Goal: Task Accomplishment & Management: Complete application form

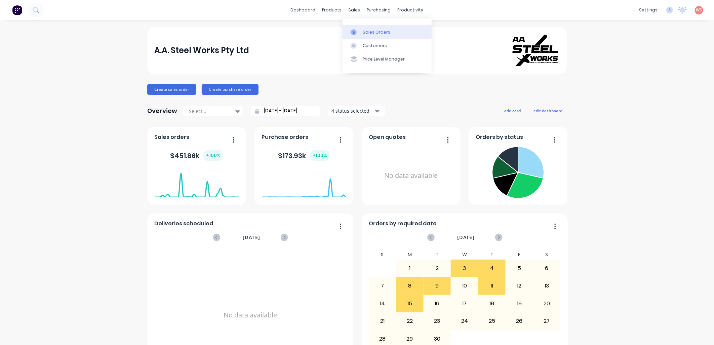
click at [371, 33] on div "Sales Orders" at bounding box center [377, 32] width 28 height 6
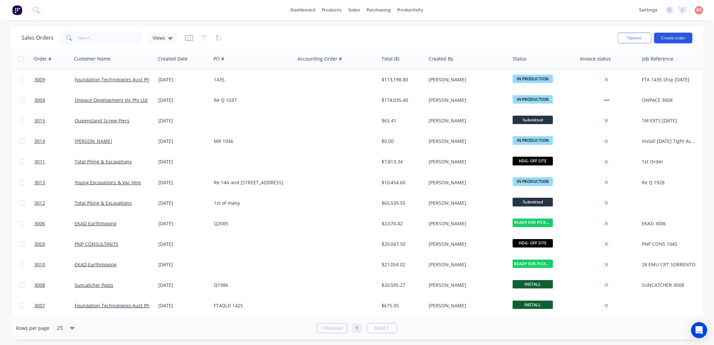
click at [672, 37] on button "Create order" at bounding box center [673, 38] width 38 height 11
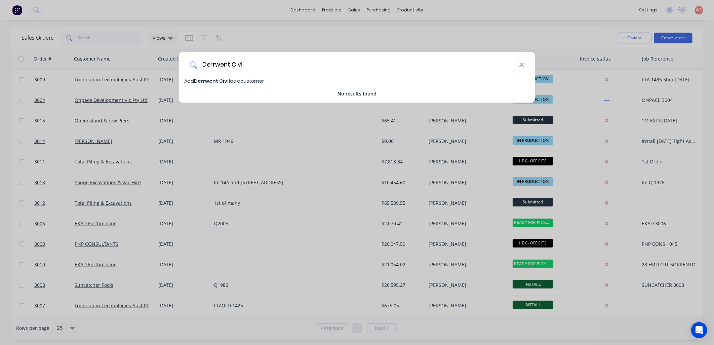
type input "Derrwent Civil"
click at [218, 82] on span "Derrwent Civil" at bounding box center [212, 81] width 36 height 7
select select "AU"
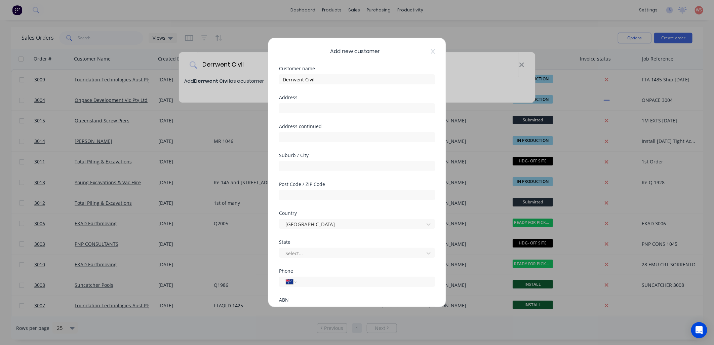
click at [219, 82] on div "Add new customer Customer name Derrwent Civil Address Address continued Suburb …" at bounding box center [357, 172] width 714 height 345
click at [309, 106] on input "text" at bounding box center [357, 108] width 156 height 10
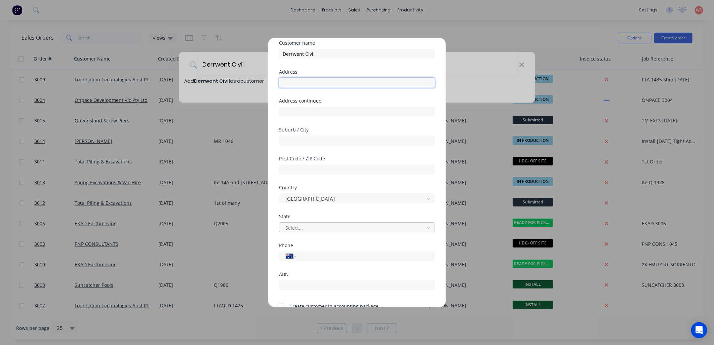
scroll to position [59, 0]
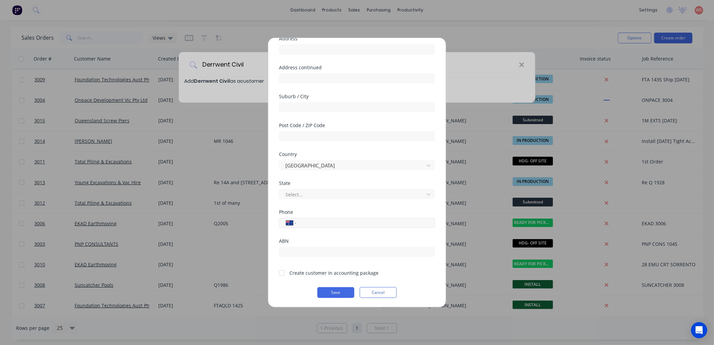
click at [351, 221] on input "tel" at bounding box center [364, 223] width 127 height 8
paste input "tel"
paste input "0499 889 311"
type input "0499 889 311"
click at [282, 273] on div at bounding box center [281, 272] width 13 height 13
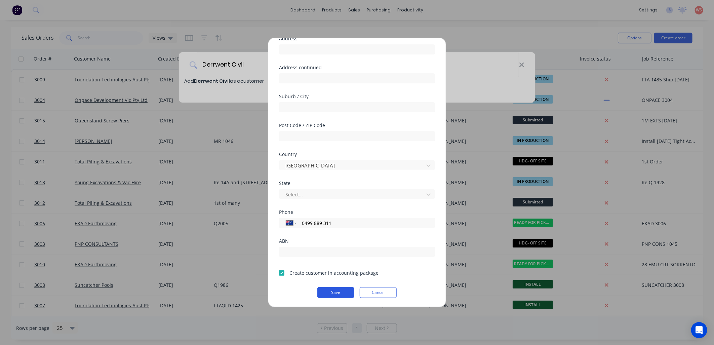
click at [345, 294] on button "Save" at bounding box center [335, 292] width 37 height 11
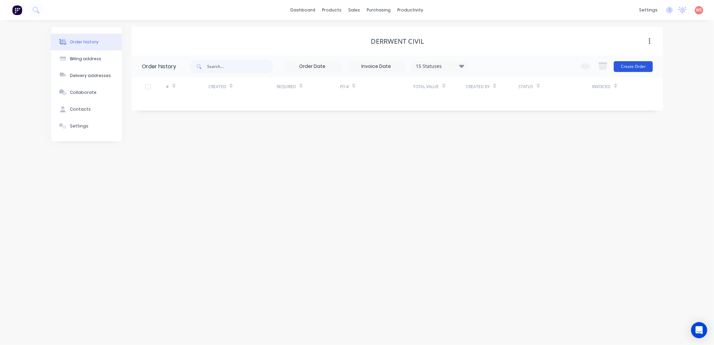
click at [644, 63] on button "Create Order" at bounding box center [633, 66] width 39 height 11
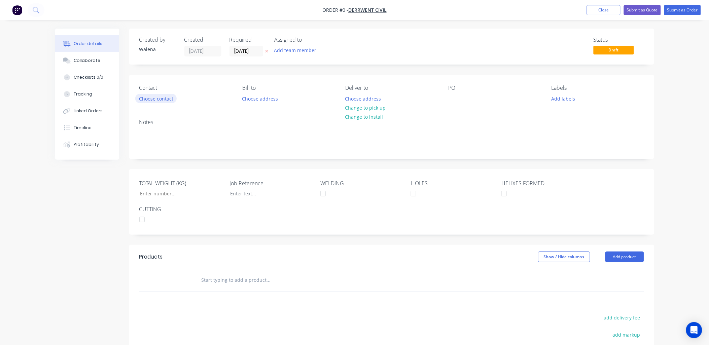
click at [159, 99] on button "Choose contact" at bounding box center [155, 98] width 41 height 9
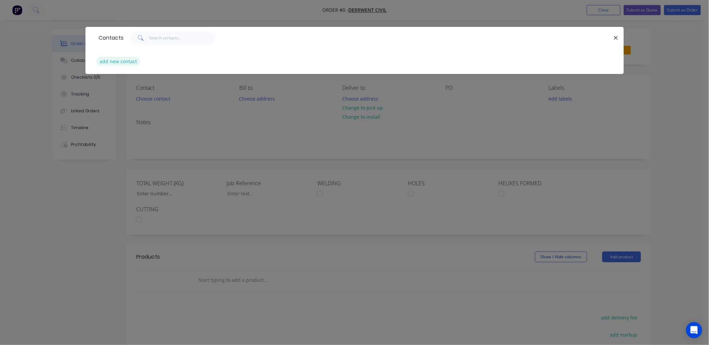
click at [114, 61] on button "add new contact" at bounding box center [118, 61] width 44 height 9
select select "AU"
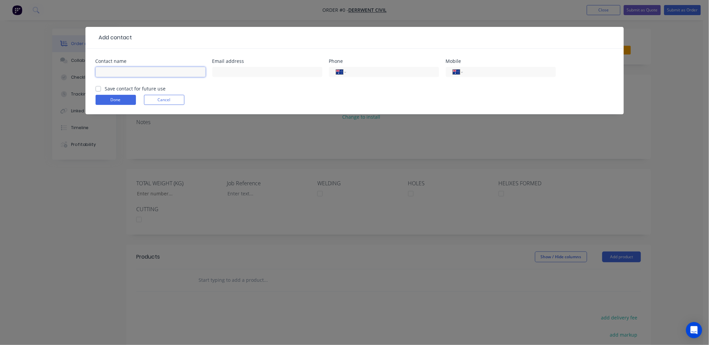
click at [119, 72] on input "text" at bounding box center [151, 72] width 110 height 10
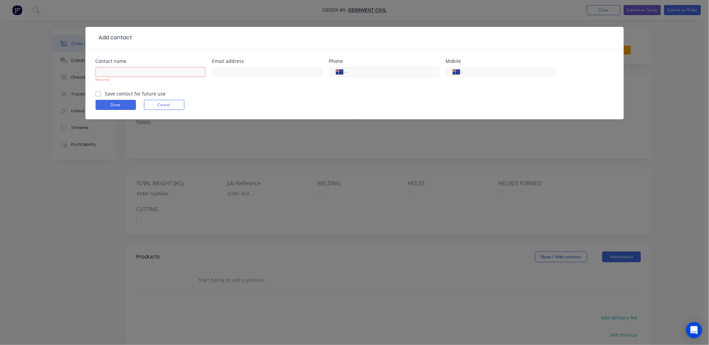
click at [377, 71] on input "tel" at bounding box center [391, 72] width 81 height 8
paste input "0499 889 311"
type input "0499 889 311"
click at [272, 71] on input "text" at bounding box center [267, 72] width 110 height 10
paste input "[EMAIL_ADDRESS][DOMAIN_NAME]"
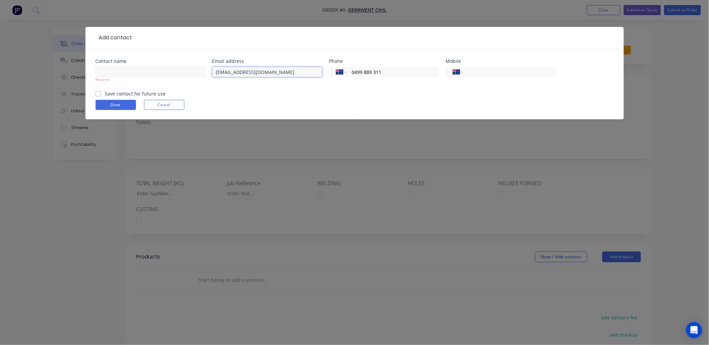
type input "[EMAIL_ADDRESS][DOMAIN_NAME]"
click at [146, 70] on input "text" at bounding box center [151, 72] width 110 height 10
paste input "[PERSON_NAME]"
type input "[PERSON_NAME]"
click at [303, 96] on form "Contact name [PERSON_NAME] Required Email address [EMAIL_ADDRESS][DOMAIN_NAME] …" at bounding box center [355, 89] width 518 height 61
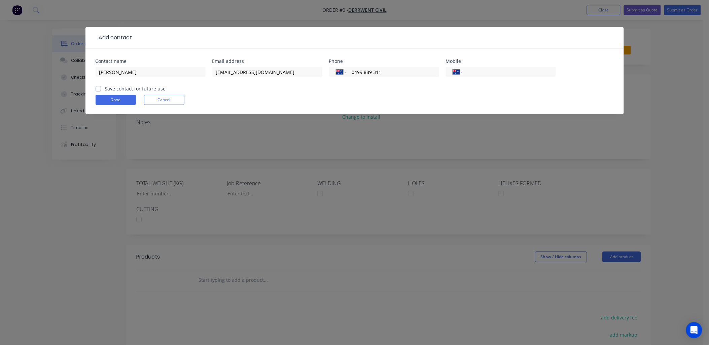
click at [105, 86] on label "Save contact for future use" at bounding box center [135, 88] width 61 height 7
click at [99, 86] on input "Save contact for future use" at bounding box center [98, 88] width 5 height 6
checkbox input "true"
click at [103, 100] on button "Done" at bounding box center [116, 100] width 40 height 10
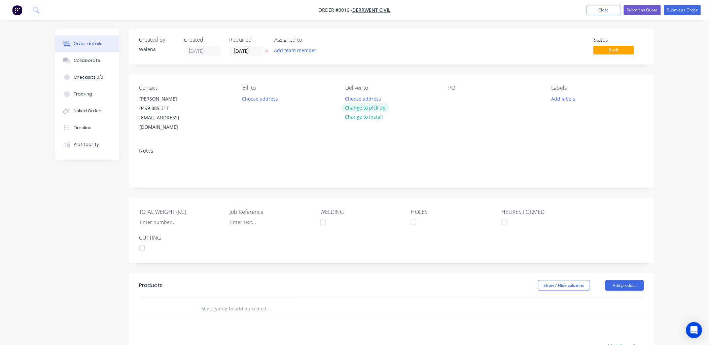
click at [377, 106] on button "Change to pick up" at bounding box center [365, 107] width 48 height 9
click at [454, 90] on div "PO" at bounding box center [494, 88] width 92 height 6
click at [455, 97] on div at bounding box center [453, 99] width 11 height 10
click at [570, 99] on button "Add labels" at bounding box center [563, 98] width 31 height 9
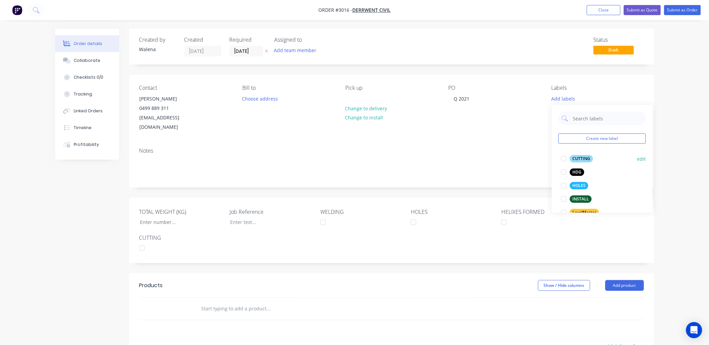
click at [565, 160] on div at bounding box center [563, 158] width 13 height 13
click at [562, 184] on div at bounding box center [563, 182] width 13 height 13
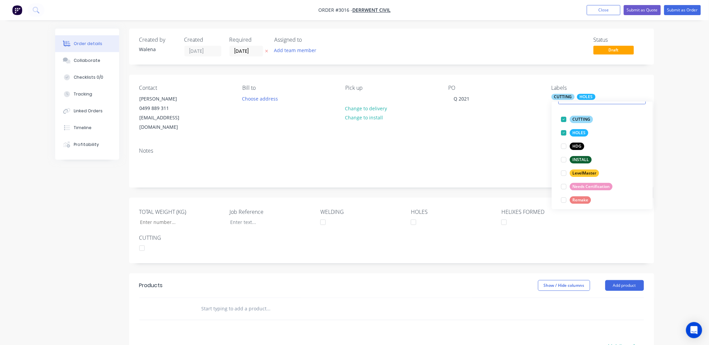
scroll to position [67, 0]
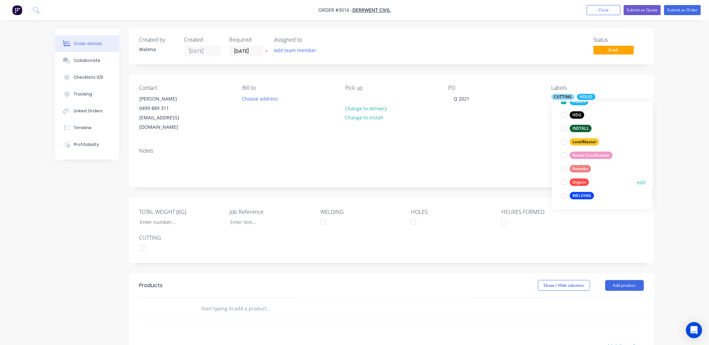
click at [563, 195] on div at bounding box center [563, 195] width 13 height 13
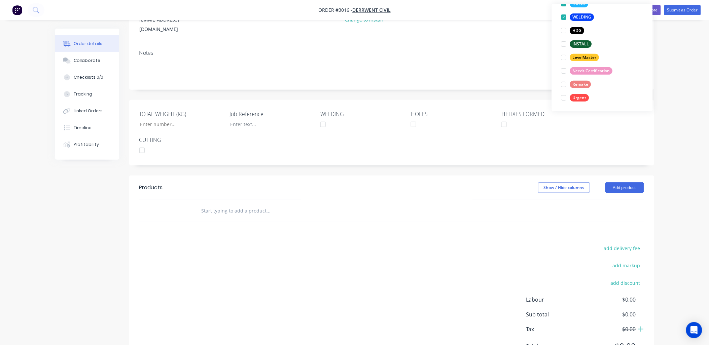
scroll to position [100, 0]
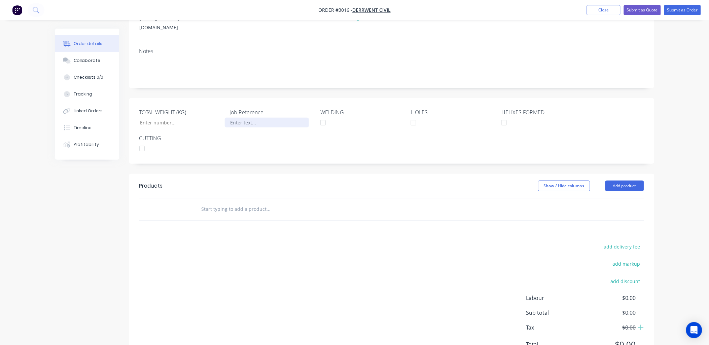
click at [236, 118] on div at bounding box center [267, 123] width 84 height 10
click at [226, 202] on input "text" at bounding box center [268, 208] width 135 height 13
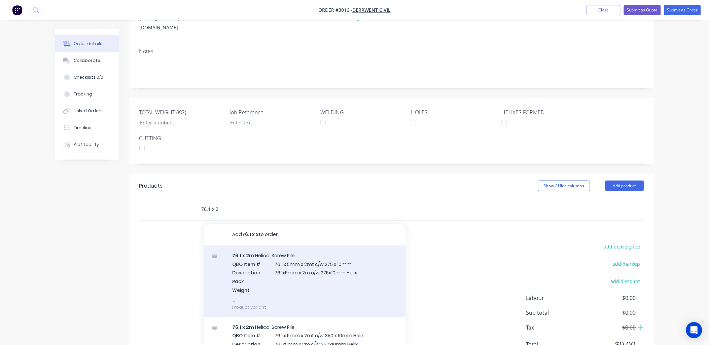
type input "76.1 x 2"
click at [313, 253] on div "76.1 x 2 m Helical Screw Pile QBO Item # 76.1 x 5mm x 2mt c/w 275 x 10mm Descri…" at bounding box center [305, 282] width 202 height 72
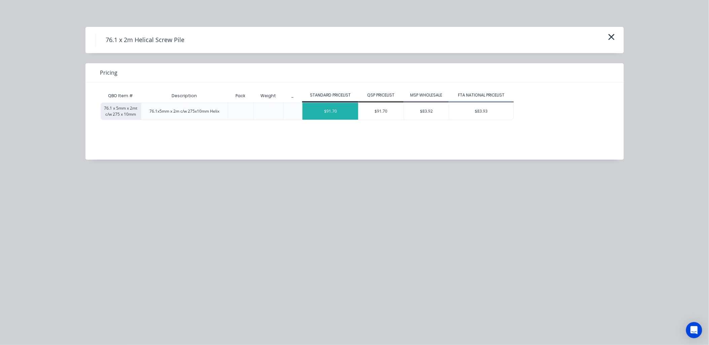
click at [345, 110] on div "$91.70" at bounding box center [330, 111] width 56 height 17
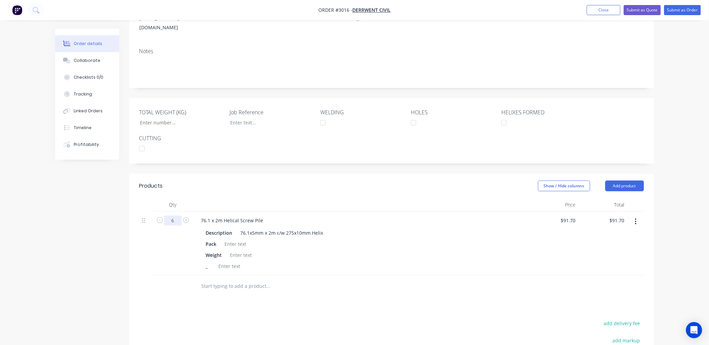
type input "6"
type input "$550.20"
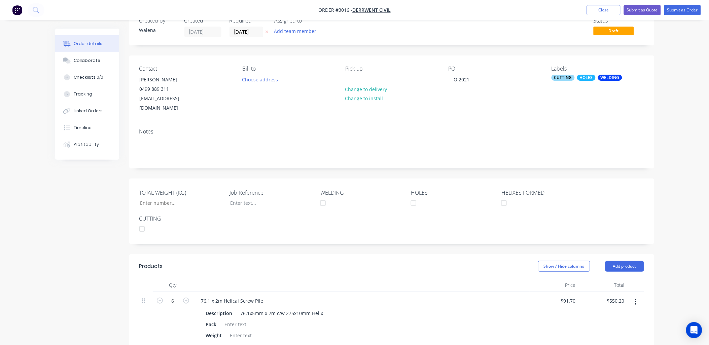
scroll to position [0, 0]
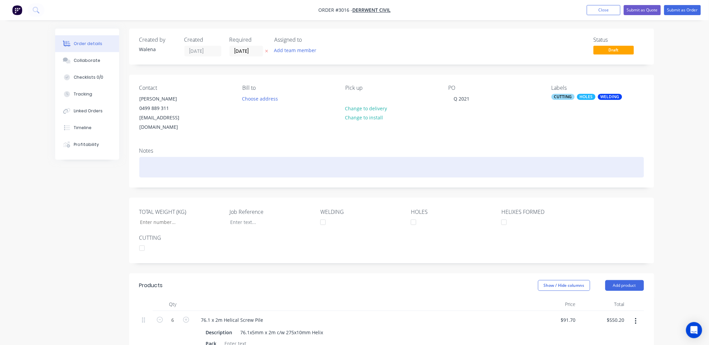
click at [150, 157] on div at bounding box center [391, 167] width 504 height 21
click at [199, 157] on div "Req by Weds" at bounding box center [391, 167] width 504 height 21
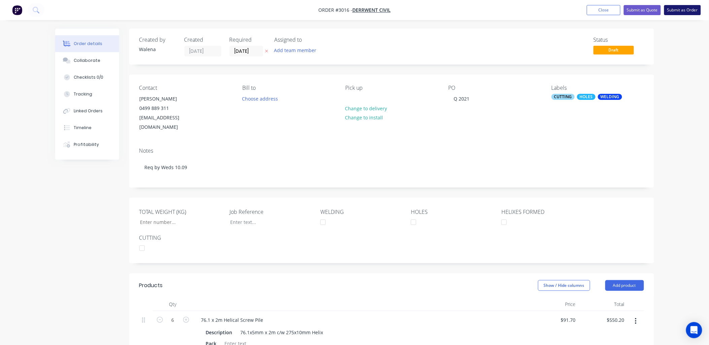
click at [683, 8] on button "Submit as Order" at bounding box center [682, 10] width 37 height 10
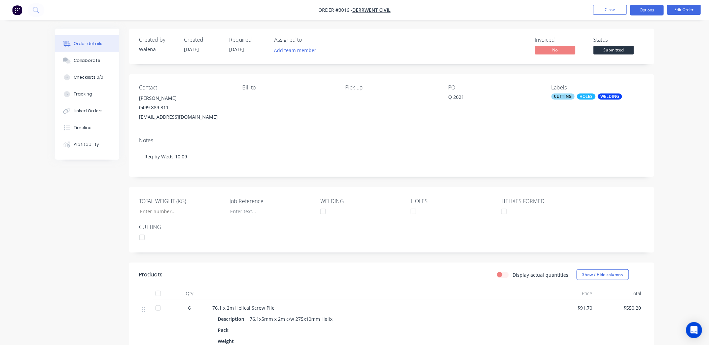
click at [653, 10] on button "Options" at bounding box center [647, 10] width 34 height 11
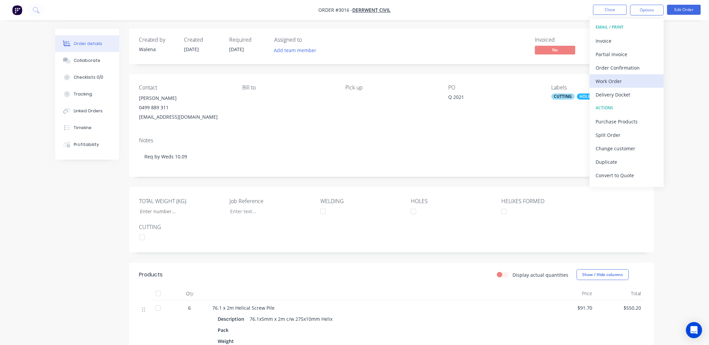
click at [612, 82] on div "Work Order" at bounding box center [627, 81] width 62 height 10
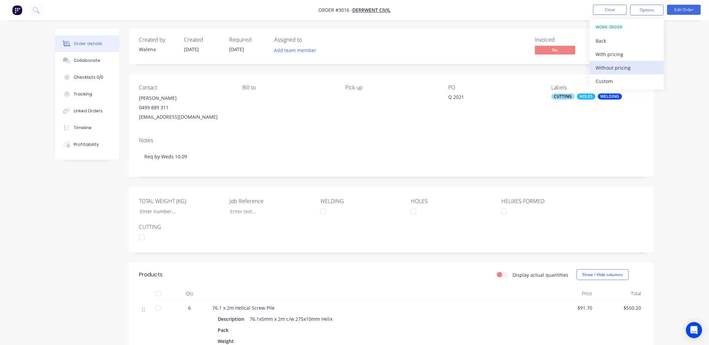
click at [617, 70] on div "Without pricing" at bounding box center [627, 68] width 62 height 10
click at [411, 145] on div "Notes Req by Weds 10.09" at bounding box center [391, 154] width 525 height 45
click at [681, 11] on button "Edit Order" at bounding box center [684, 10] width 34 height 10
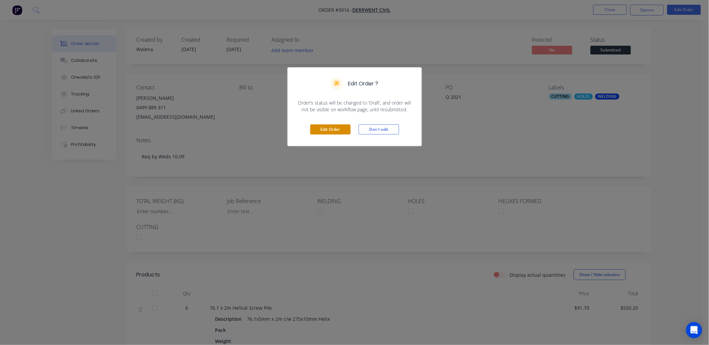
click at [341, 126] on button "Edit Order" at bounding box center [330, 129] width 40 height 10
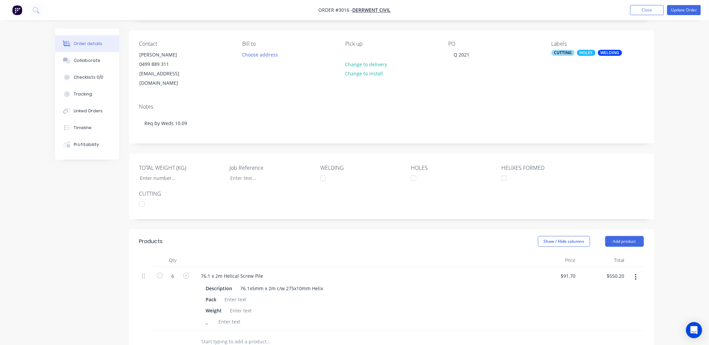
scroll to position [199, 0]
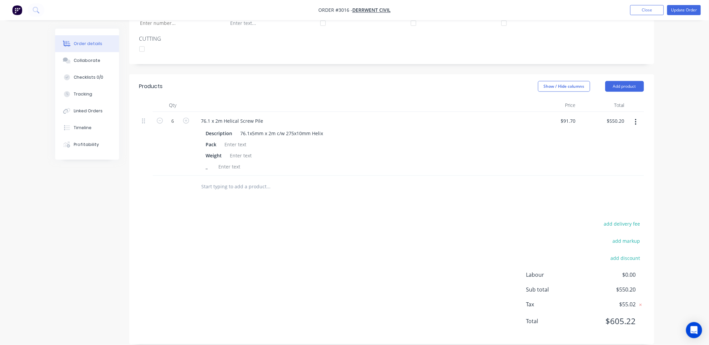
click at [209, 180] on input "text" at bounding box center [268, 186] width 135 height 13
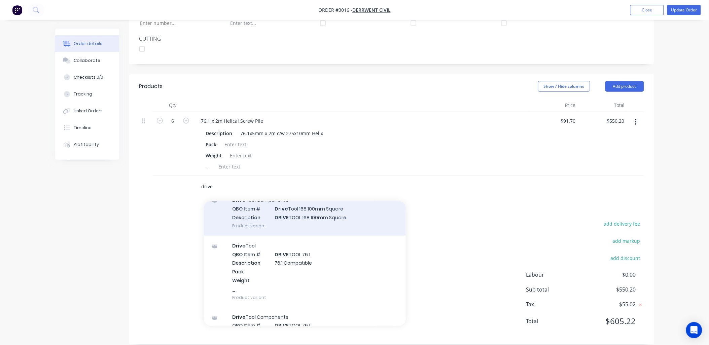
scroll to position [348, 0]
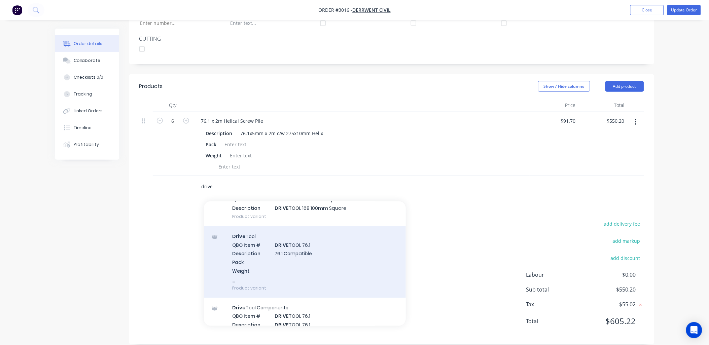
type input "drive"
click at [307, 236] on div "Drive Tool QBO Item # DRIVE TOOL 76.1 Description 76.1 Compatible Pack Weight _…" at bounding box center [305, 262] width 202 height 72
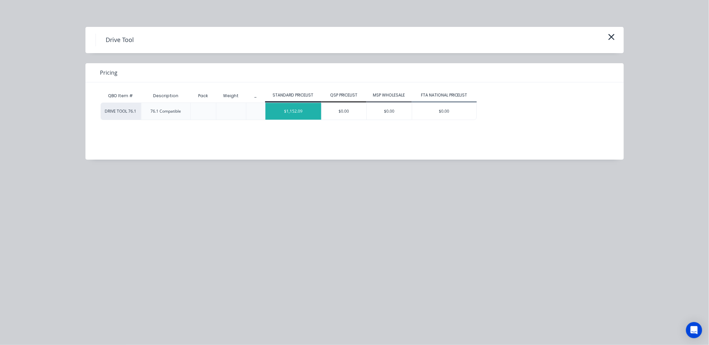
click at [290, 109] on div "$1,152.09" at bounding box center [293, 111] width 56 height 17
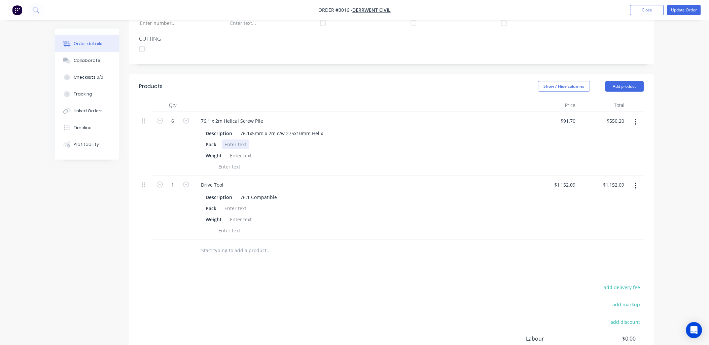
click at [235, 140] on div at bounding box center [235, 145] width 27 height 10
click at [242, 151] on div at bounding box center [240, 156] width 27 height 10
click at [306, 258] on div "Products Show / Hide columns Add product Qty Price Total 6 76.1 x 2m Helical Sc…" at bounding box center [391, 241] width 525 height 334
click at [234, 203] on div at bounding box center [235, 208] width 27 height 10
click at [231, 226] on div at bounding box center [229, 231] width 27 height 10
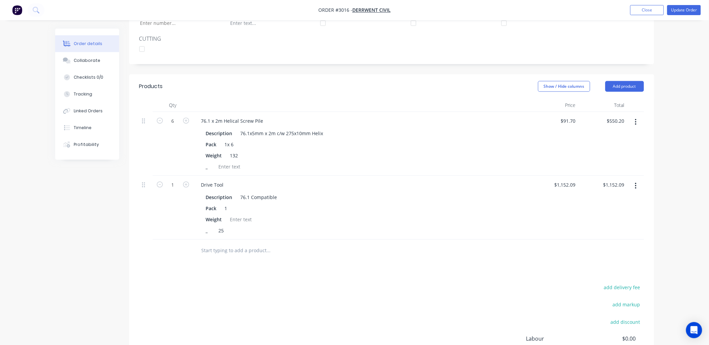
drag, startPoint x: 372, startPoint y: 314, endPoint x: 371, endPoint y: 311, distance: 3.4
click at [372, 313] on div "add delivery fee add markup add discount Labour $0.00 Sub total $1,702.29 Tax $…" at bounding box center [391, 340] width 504 height 115
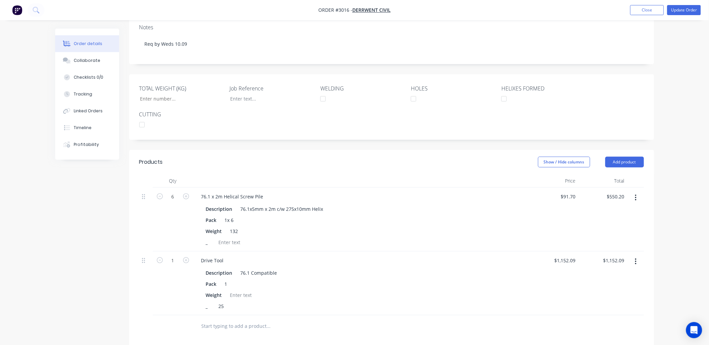
scroll to position [0, 0]
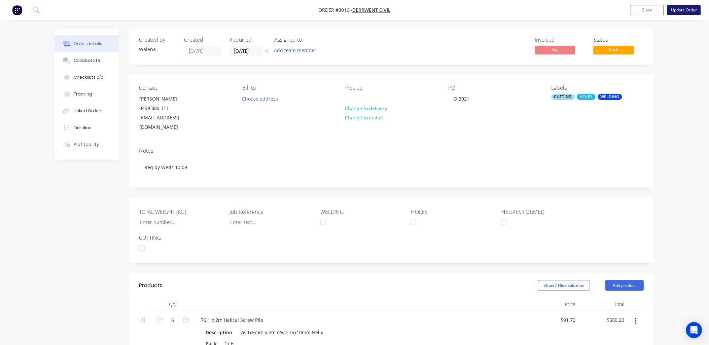
click at [684, 11] on button "Update Order" at bounding box center [684, 10] width 34 height 10
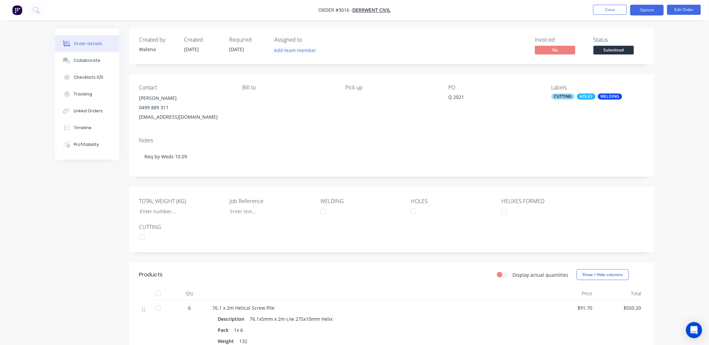
click at [654, 9] on button "Options" at bounding box center [647, 10] width 34 height 11
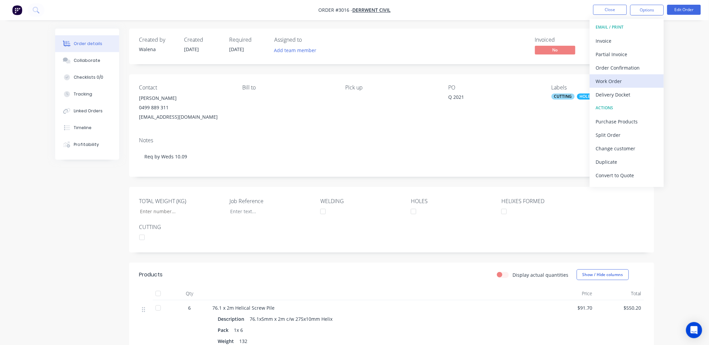
click at [624, 82] on div "Work Order" at bounding box center [627, 81] width 62 height 10
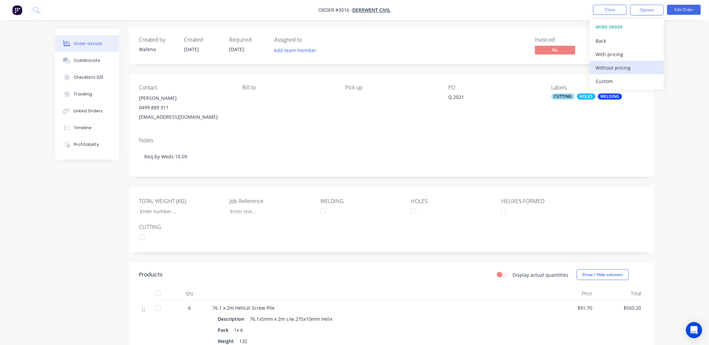
click at [632, 69] on div "Without pricing" at bounding box center [627, 68] width 62 height 10
